Goal: Task Accomplishment & Management: Use online tool/utility

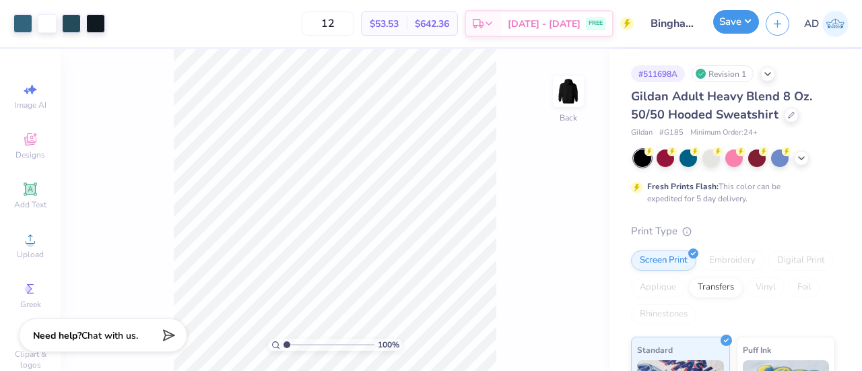
click at [730, 22] on button "Save" at bounding box center [736, 22] width 46 height 24
click at [781, 15] on button "button" at bounding box center [778, 22] width 24 height 24
click at [729, 20] on button "Save" at bounding box center [736, 22] width 46 height 24
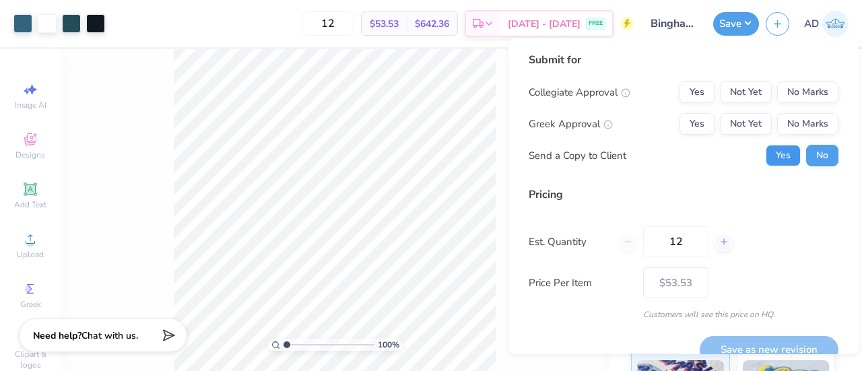
click at [766, 151] on button "Yes" at bounding box center [783, 156] width 35 height 22
click at [795, 96] on button "No Marks" at bounding box center [807, 92] width 61 height 22
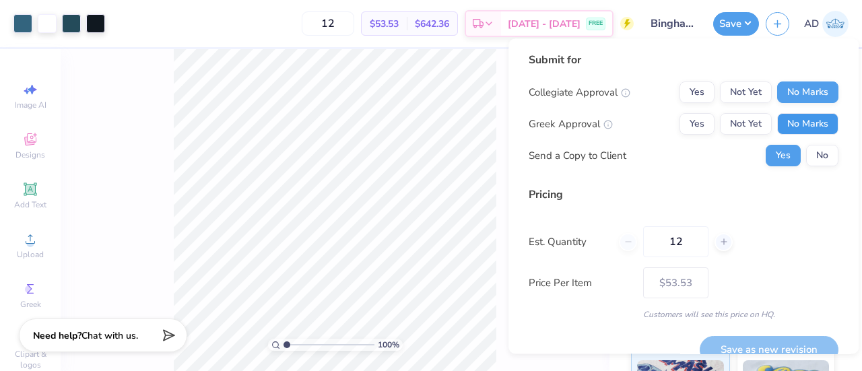
click at [796, 127] on button "No Marks" at bounding box center [807, 124] width 61 height 22
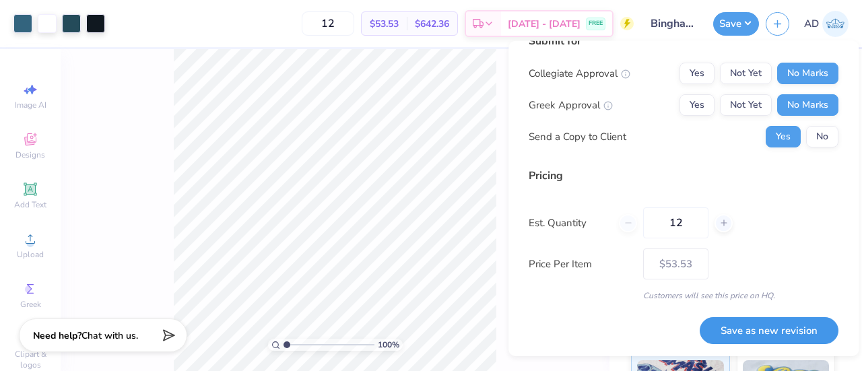
click at [770, 339] on button "Save as new revision" at bounding box center [769, 331] width 139 height 28
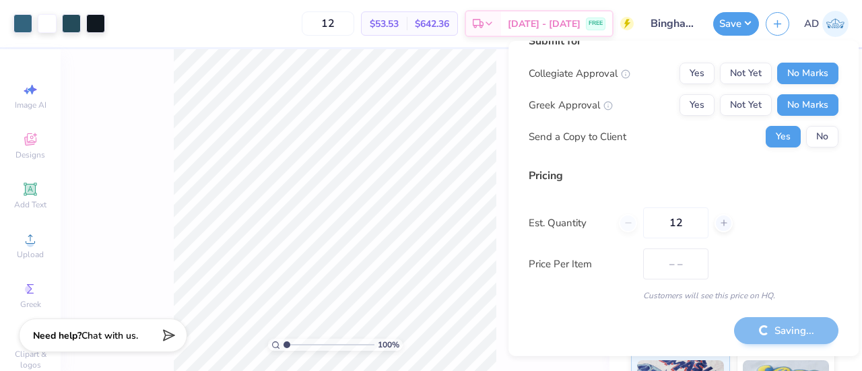
type input "$53.53"
type input "1.04848336776486"
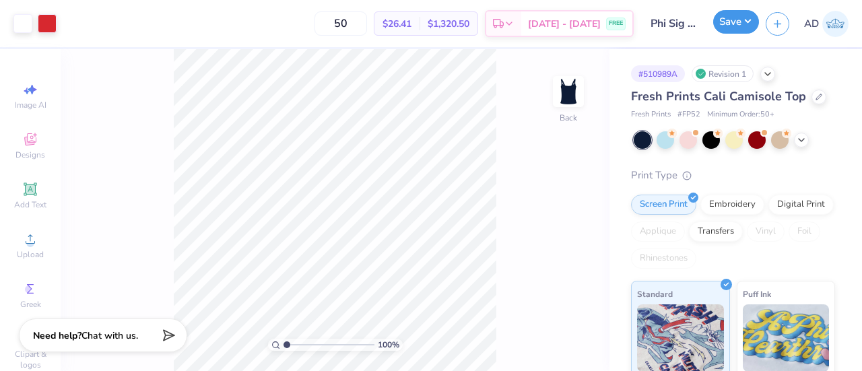
click at [731, 20] on button "Save" at bounding box center [736, 22] width 46 height 24
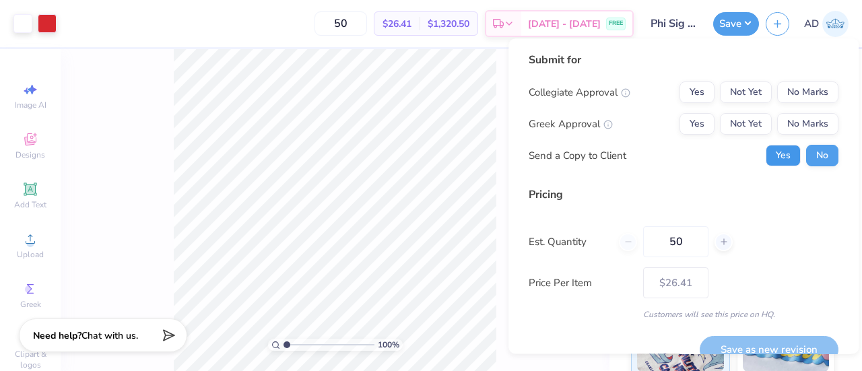
click at [779, 153] on button "Yes" at bounding box center [783, 156] width 35 height 22
click at [792, 88] on button "No Marks" at bounding box center [807, 92] width 61 height 22
click at [669, 137] on div "Collegiate Approval Yes Not Yet No Marks Greek Approval Yes Not Yet No Marks Se…" at bounding box center [684, 123] width 310 height 85
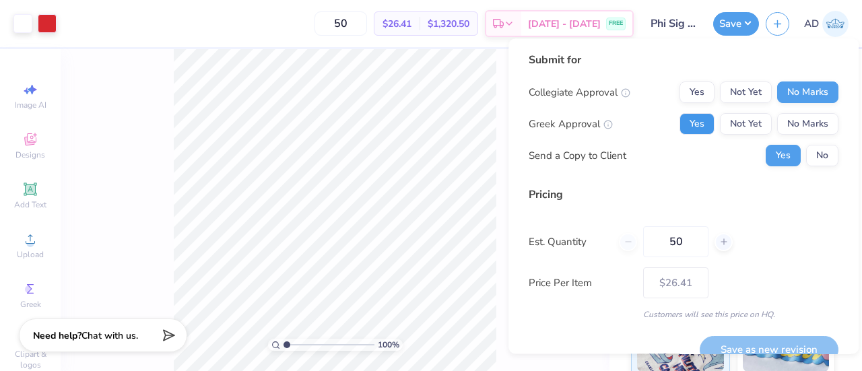
click at [683, 123] on button "Yes" at bounding box center [697, 124] width 35 height 22
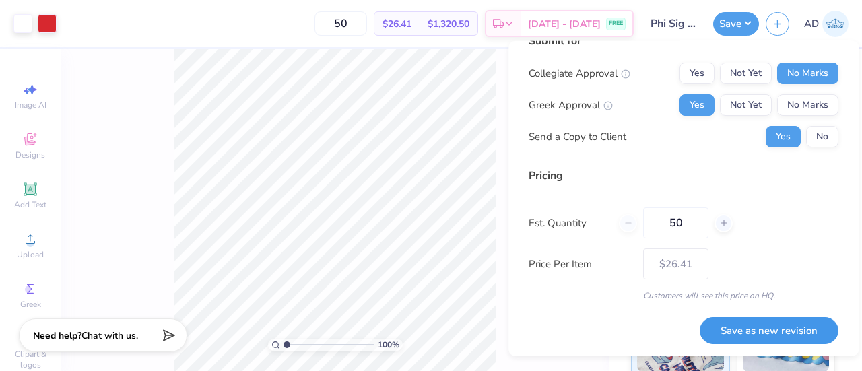
click at [742, 335] on button "Save as new revision" at bounding box center [769, 331] width 139 height 28
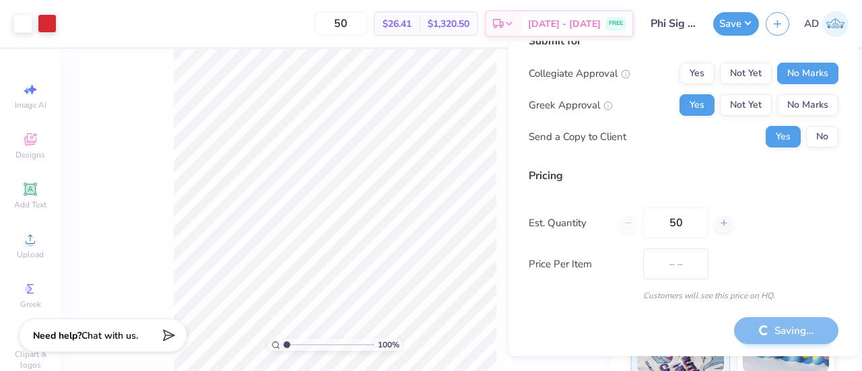
type input "$26.41"
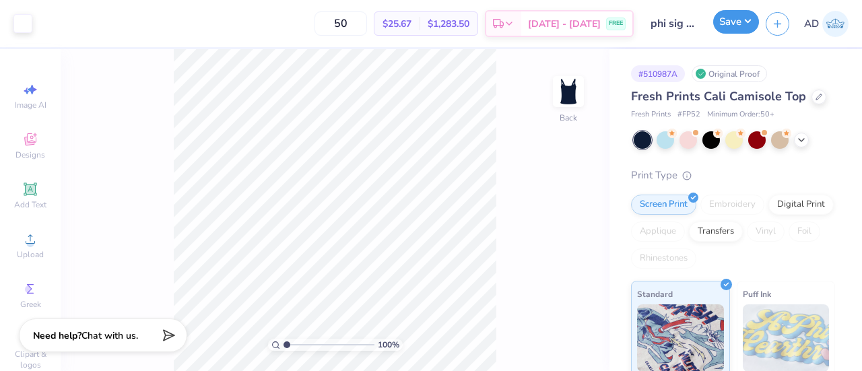
click at [729, 20] on button "Save" at bounding box center [736, 22] width 46 height 24
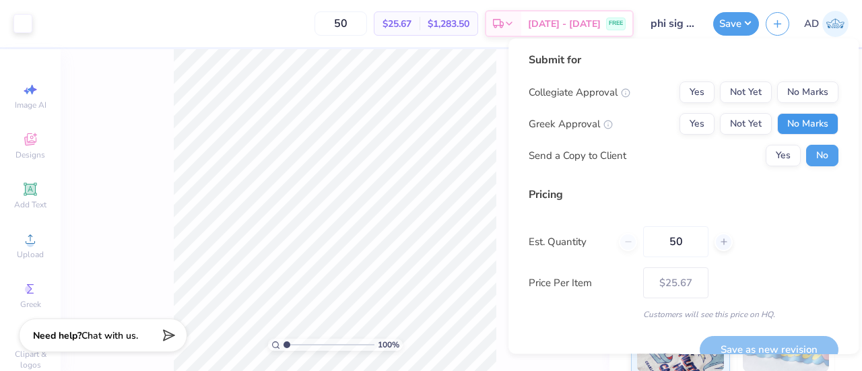
click at [783, 126] on button "No Marks" at bounding box center [807, 124] width 61 height 22
click at [680, 137] on div "Collegiate Approval Yes Not Yet No Marks Greek Approval Yes Not Yet No Marks Se…" at bounding box center [684, 123] width 310 height 85
click at [683, 126] on button "Yes" at bounding box center [697, 124] width 35 height 22
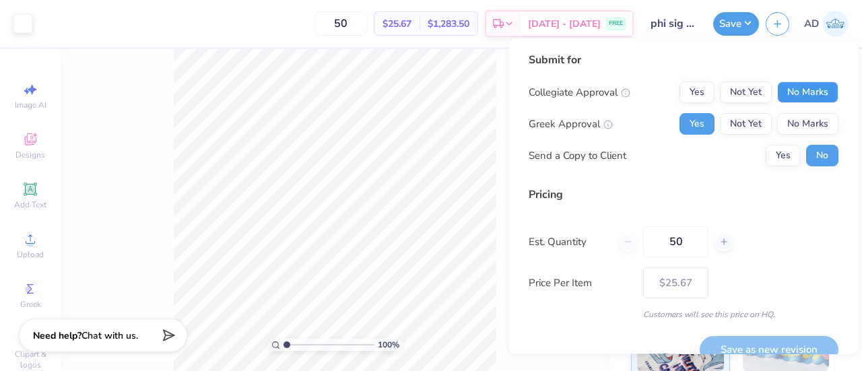
click at [809, 84] on button "No Marks" at bounding box center [807, 92] width 61 height 22
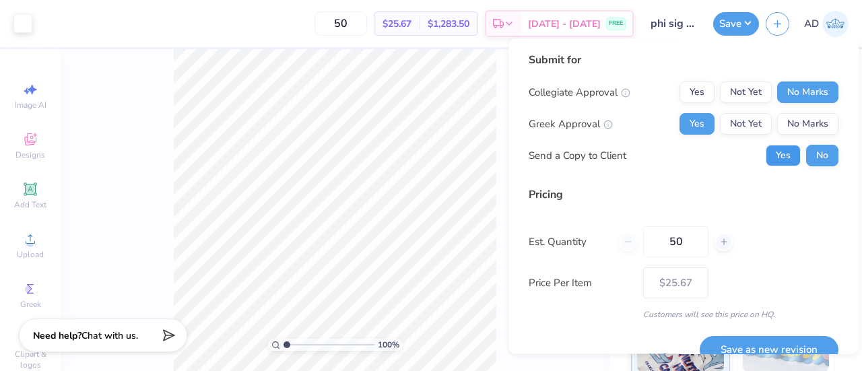
click at [781, 158] on button "Yes" at bounding box center [783, 156] width 35 height 22
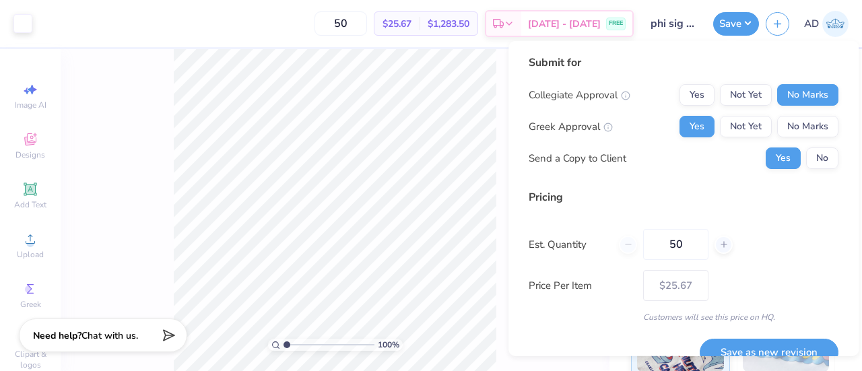
scroll to position [22, 0]
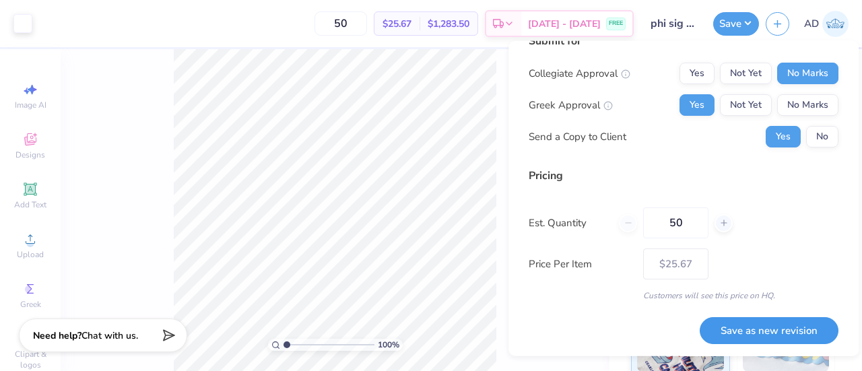
click at [768, 331] on button "Save as new revision" at bounding box center [769, 331] width 139 height 28
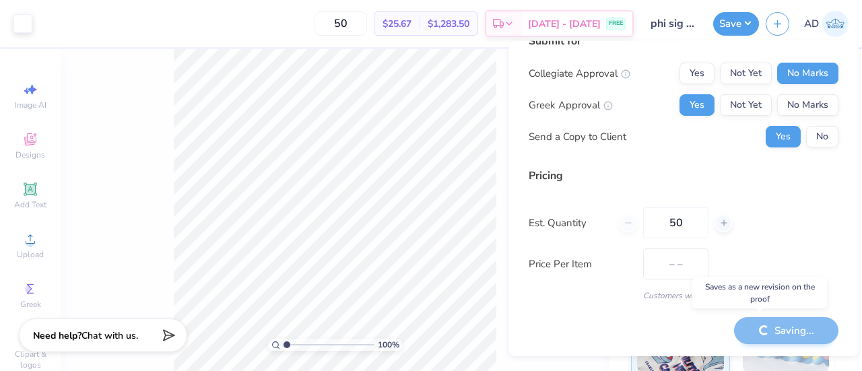
type input "$25.67"
